Goal: Check status

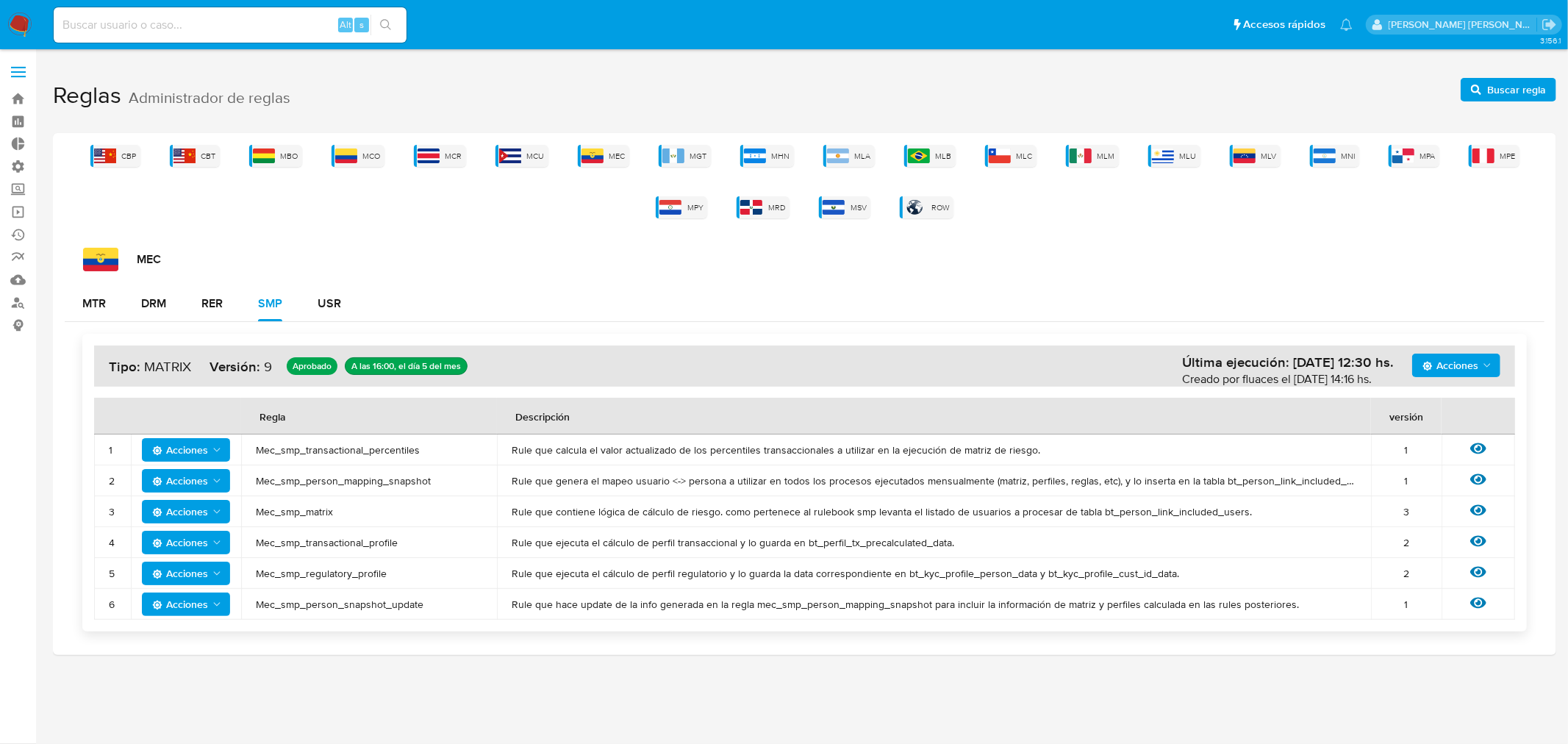
click at [130, 21] on input at bounding box center [230, 25] width 353 height 19
paste input "2507876378"
type input "2507876378"
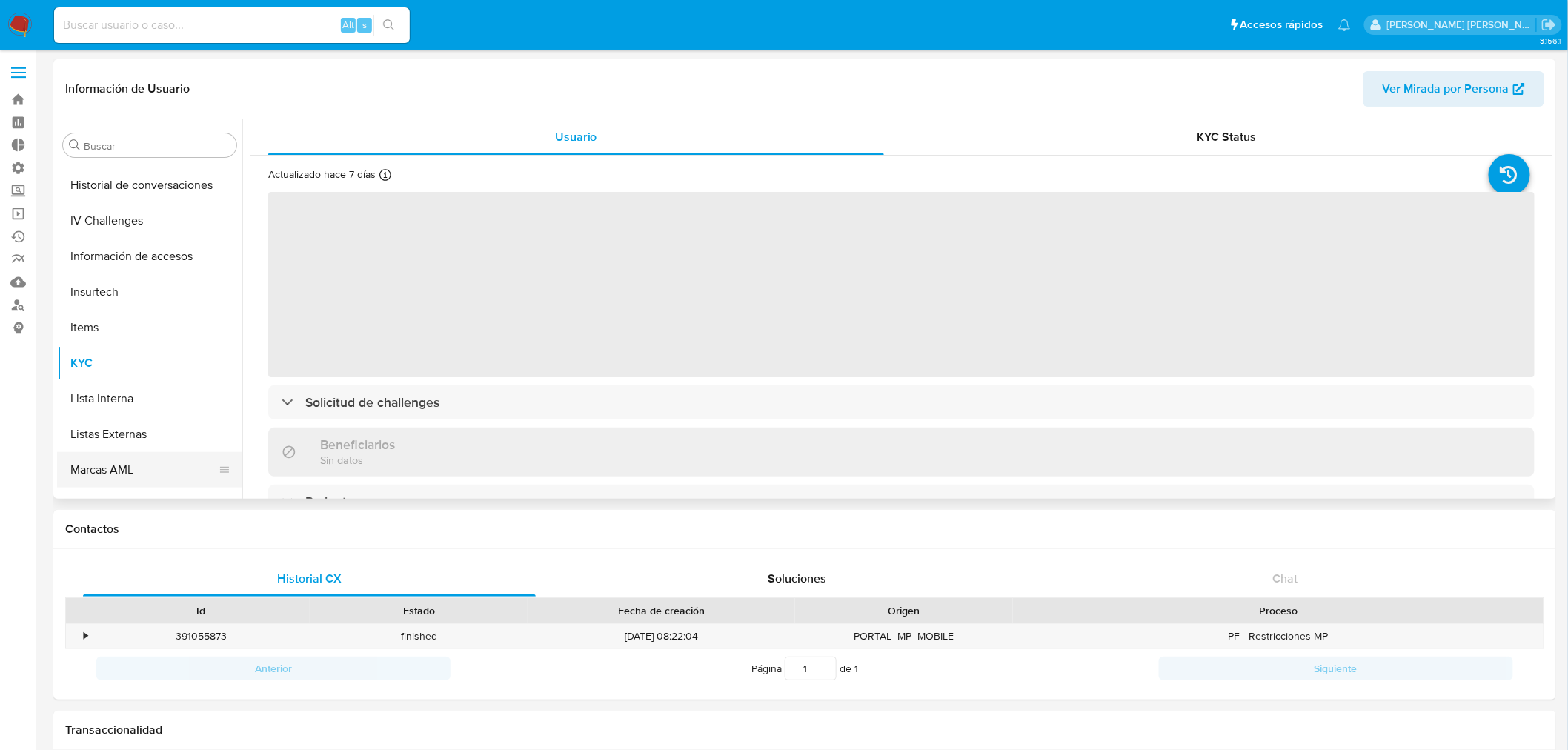
scroll to position [414, 0]
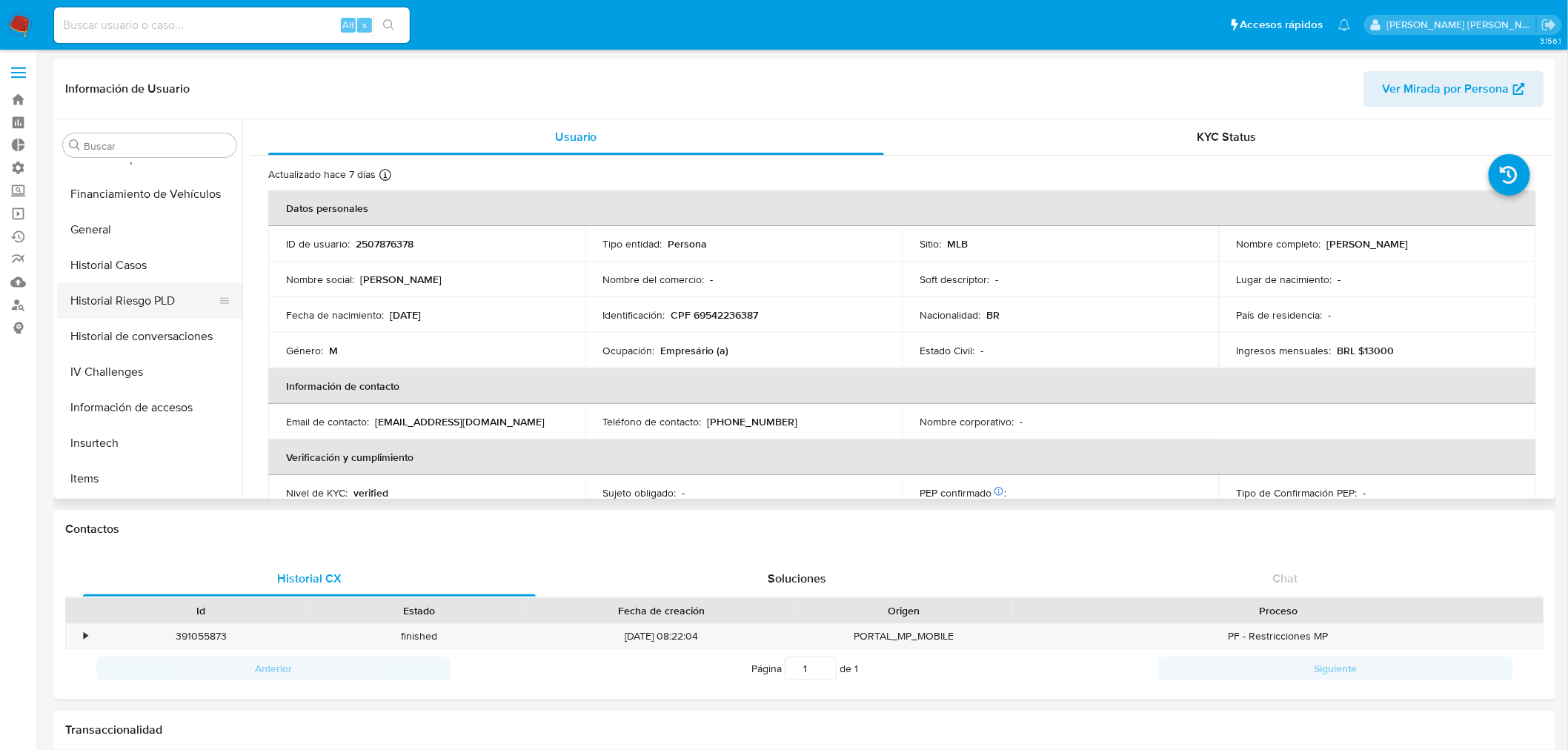
click at [122, 267] on button "Historial Casos" at bounding box center [150, 265] width 185 height 36
select select "10"
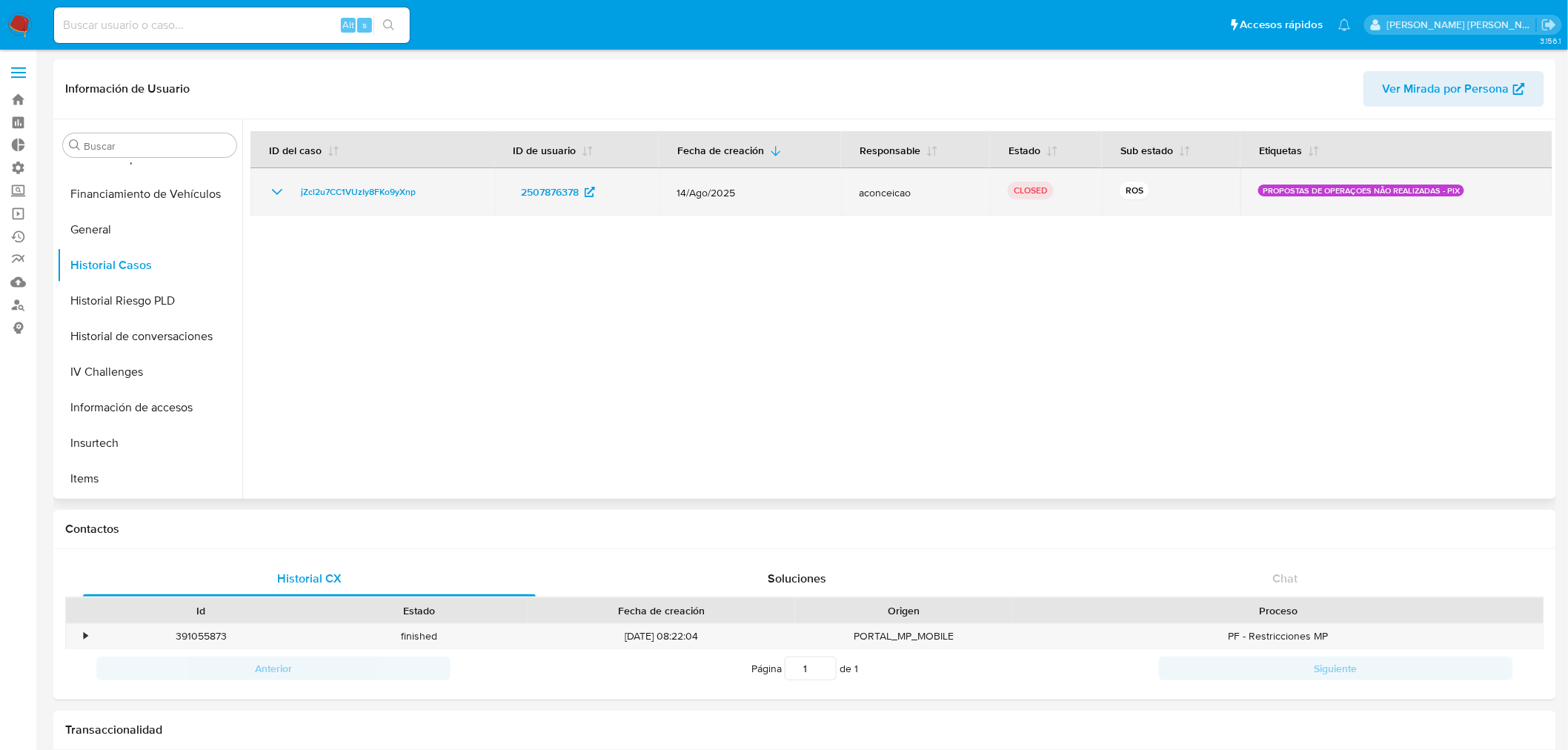
click at [276, 190] on icon "Mostrar/Ocultar" at bounding box center [277, 192] width 18 height 18
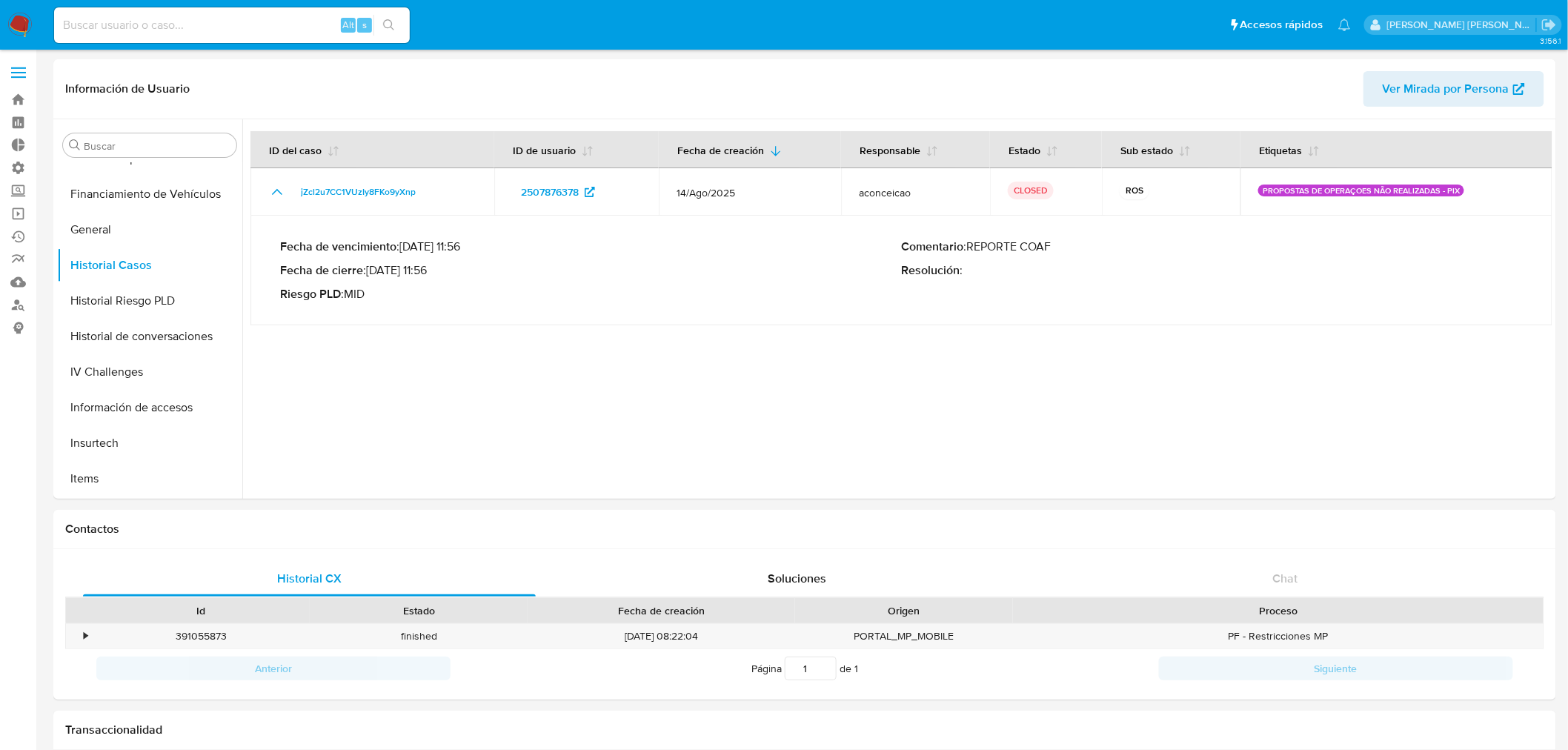
click at [202, 30] on input at bounding box center [232, 25] width 356 height 19
paste input "2027551422"
type input "2027551422"
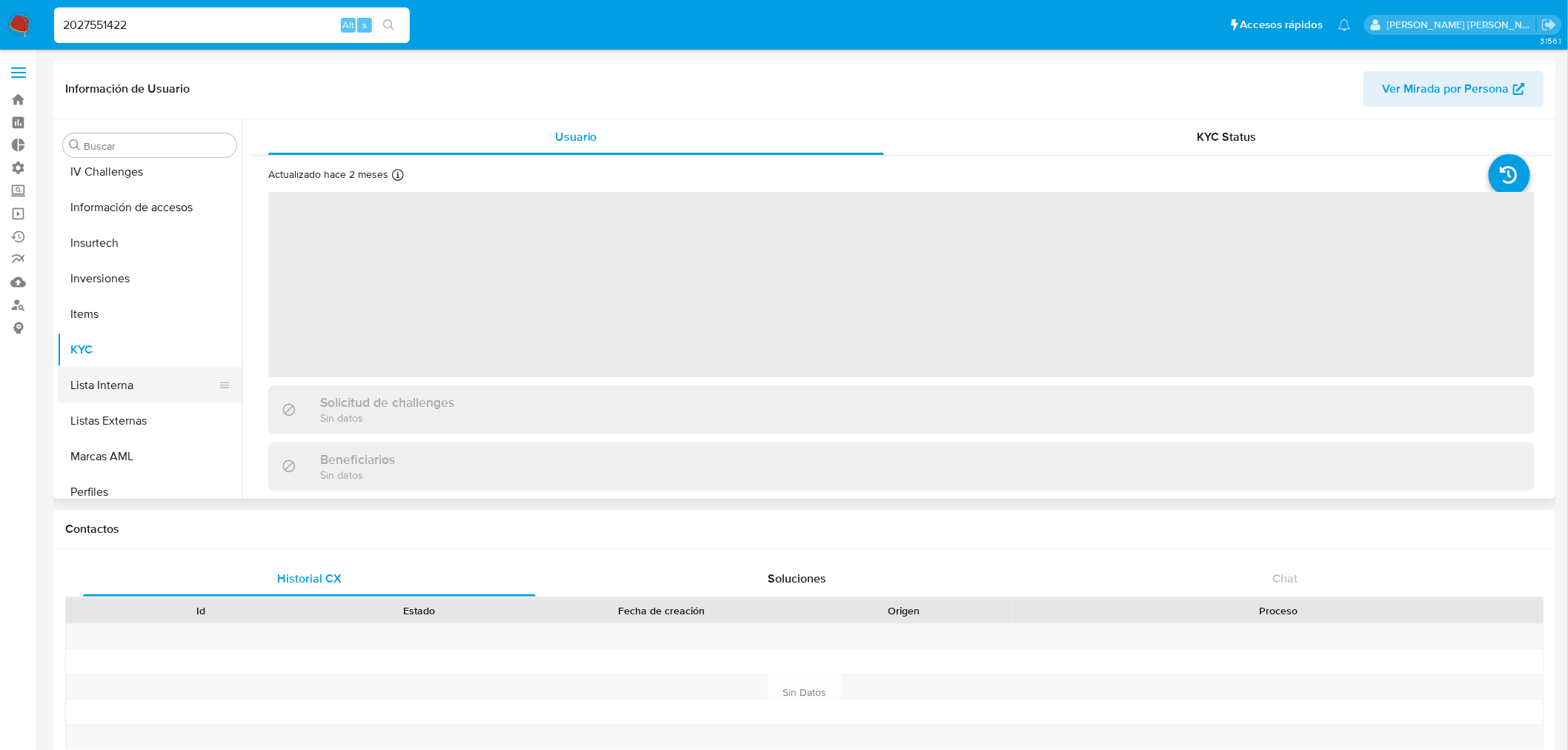
select select "10"
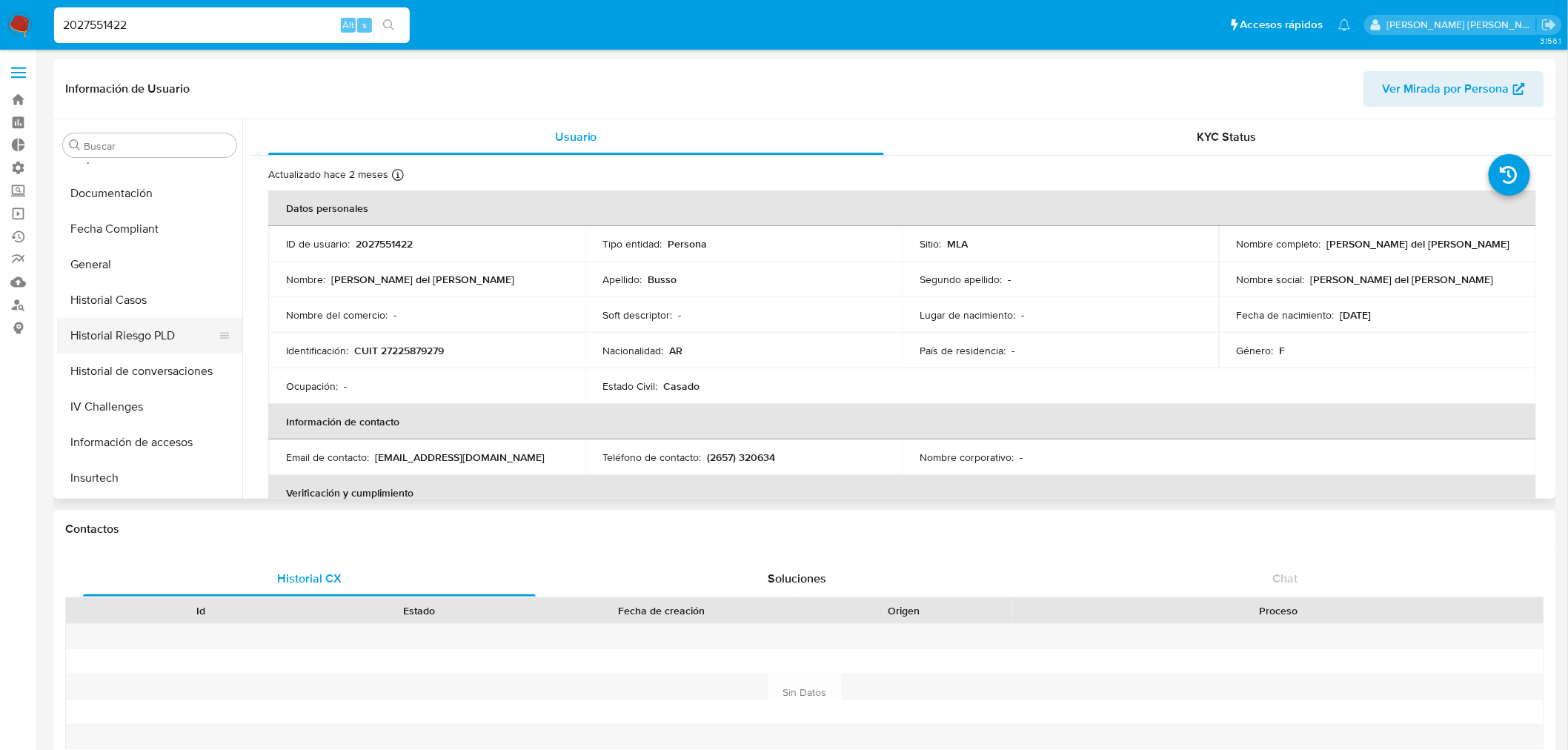
scroll to position [367, 0]
click at [104, 316] on button "Historial Casos" at bounding box center [144, 312] width 173 height 36
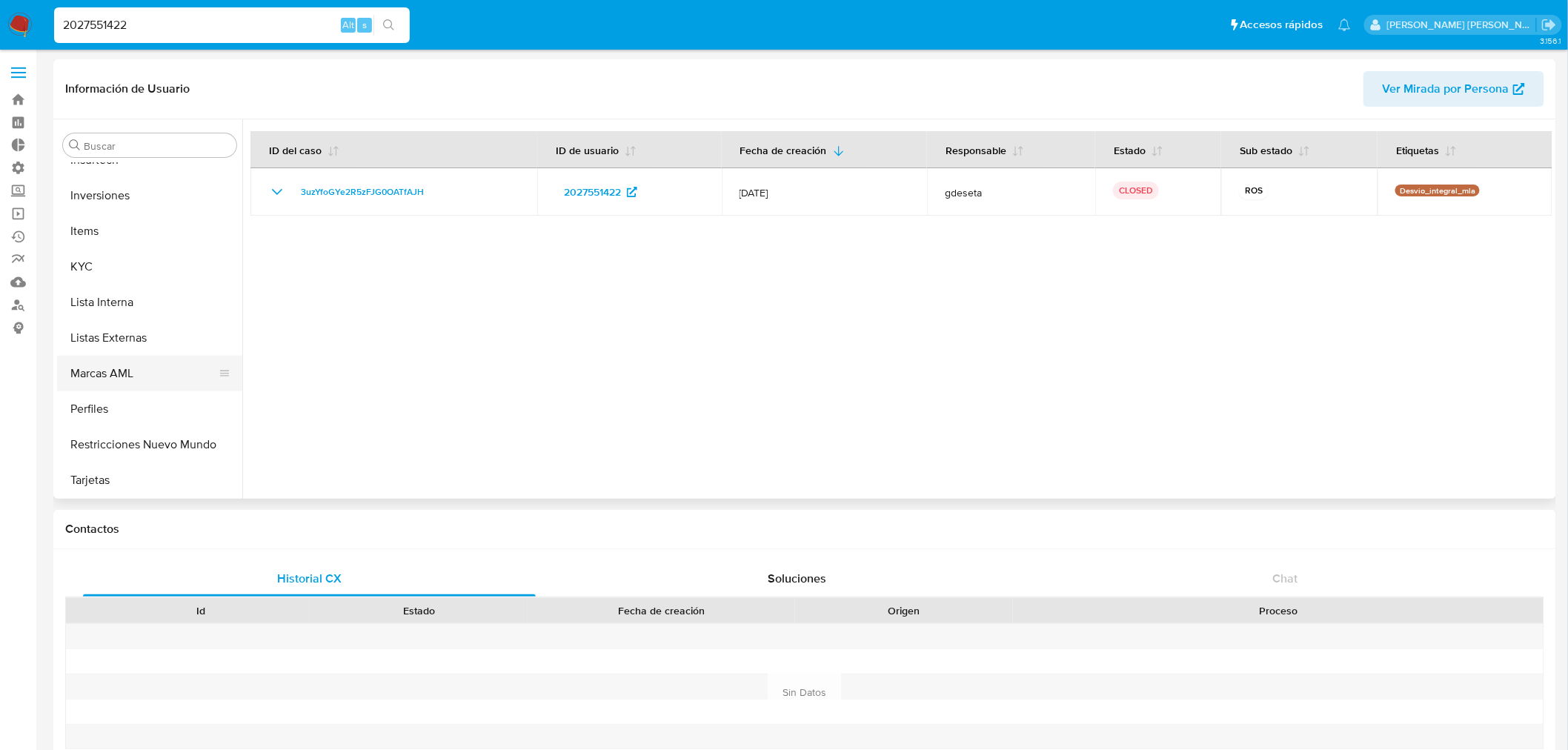
scroll to position [697, 0]
click at [116, 368] on button "Marcas AML" at bounding box center [144, 373] width 173 height 36
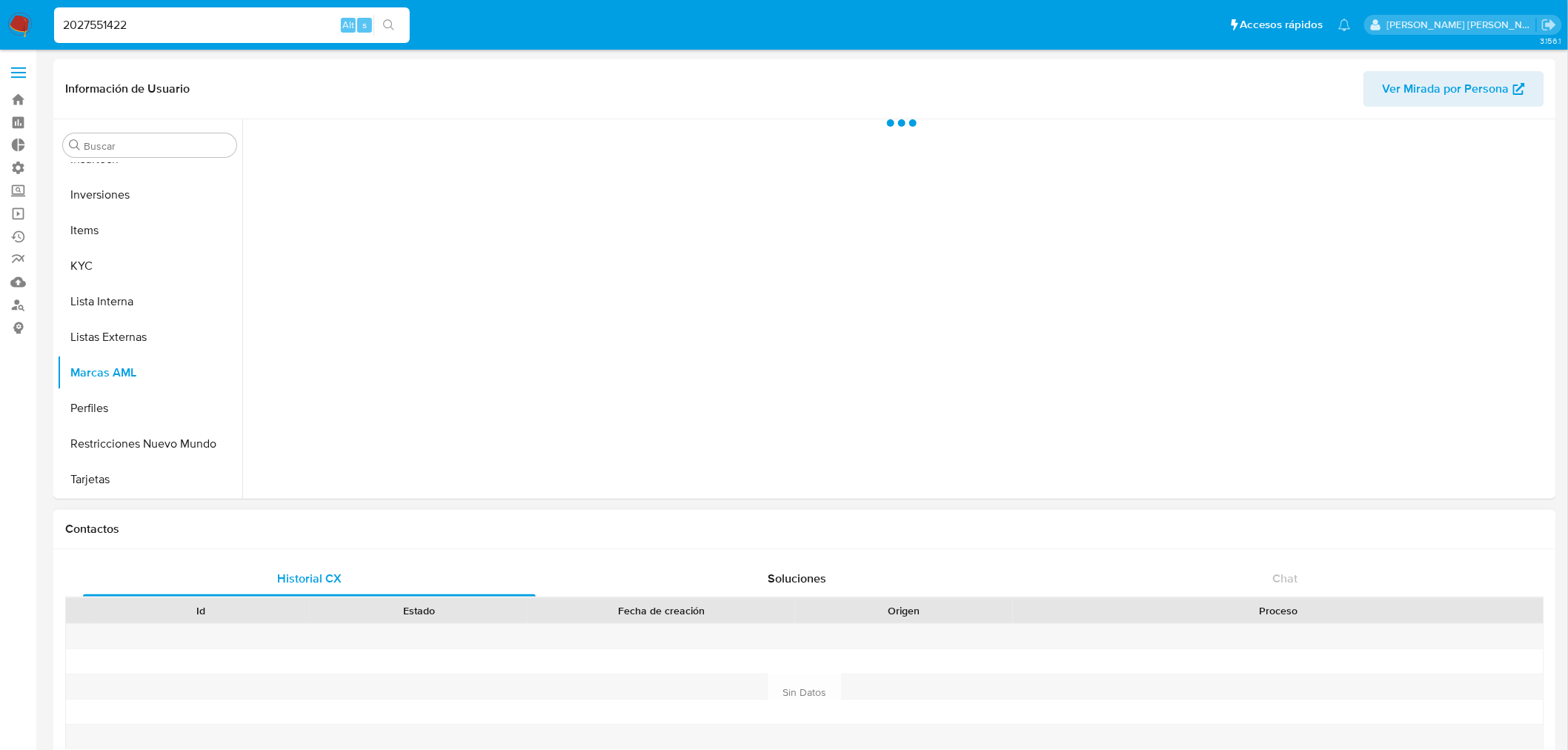
scroll to position [697, 0]
